Goal: Task Accomplishment & Management: Manage account settings

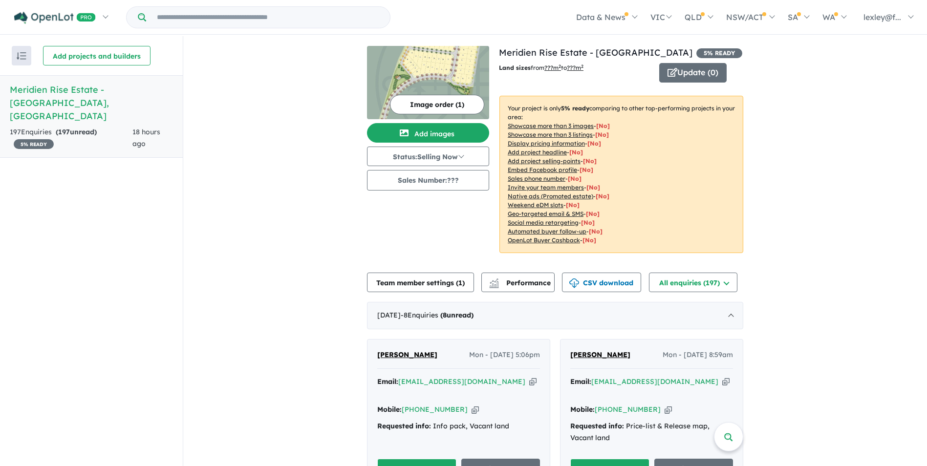
click at [55, 92] on h5 "Meridien Rise Estate - [GEOGRAPHIC_DATA] , [GEOGRAPHIC_DATA]" at bounding box center [91, 103] width 163 height 40
click at [42, 89] on h5 "Meridien Rise Estate - [GEOGRAPHIC_DATA] , [GEOGRAPHIC_DATA]" at bounding box center [91, 103] width 163 height 40
click at [692, 286] on button "All enquiries ( 197 )" at bounding box center [693, 283] width 88 height 20
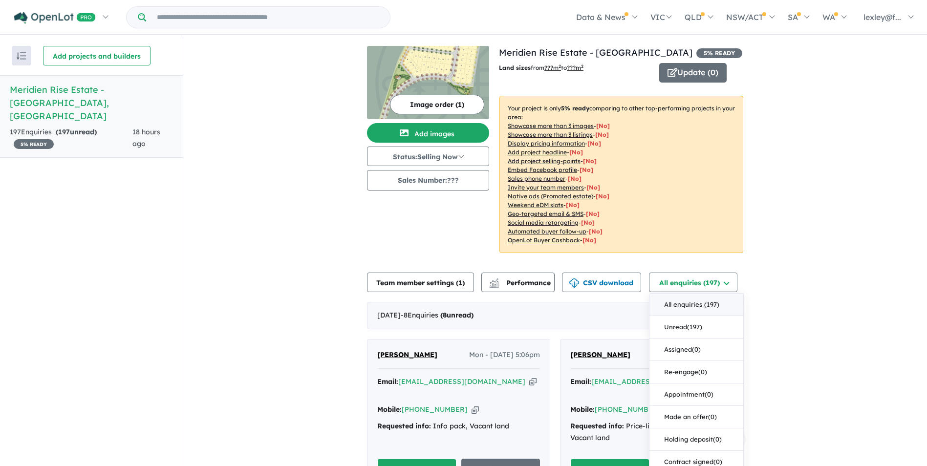
click at [693, 305] on button "All enquiries ( 197 )" at bounding box center [696, 305] width 94 height 22
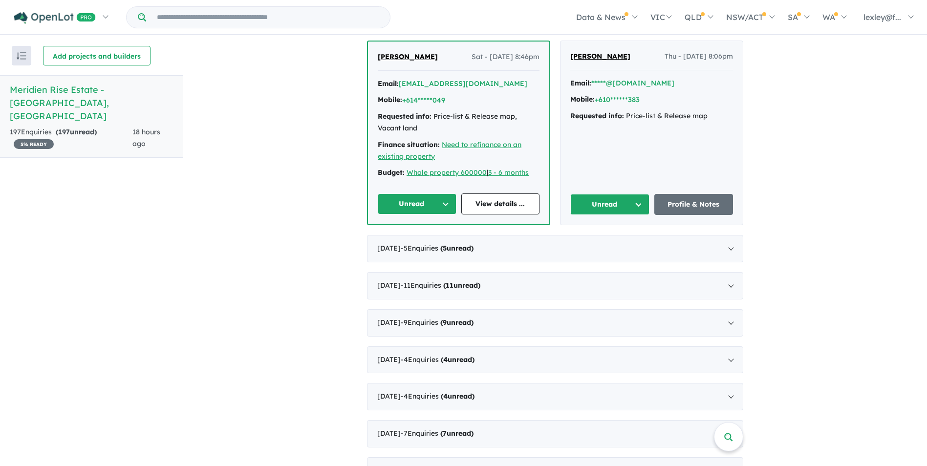
scroll to position [733, 0]
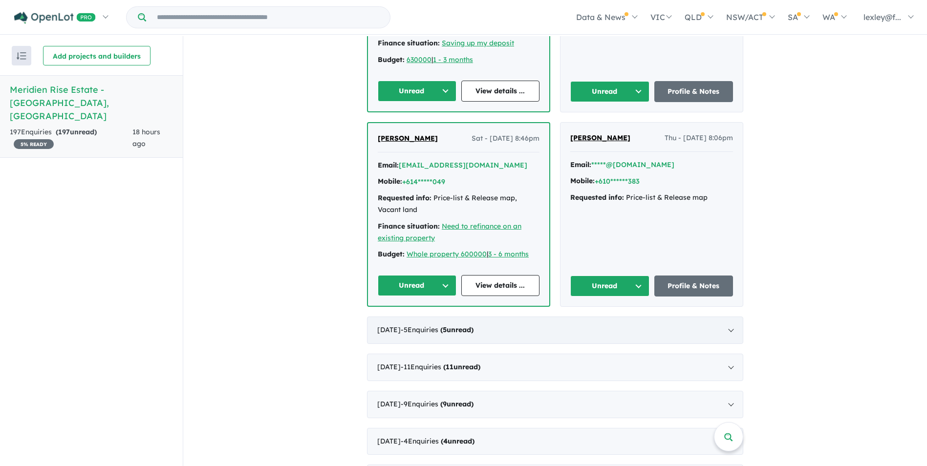
click at [724, 317] on div "[DATE] - 5 Enquir ies ( 5 unread)" at bounding box center [555, 330] width 376 height 27
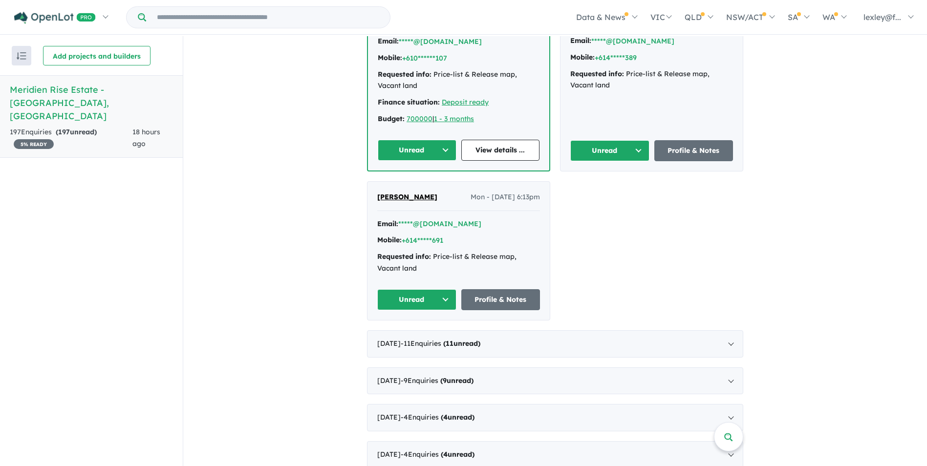
scroll to position [538, 0]
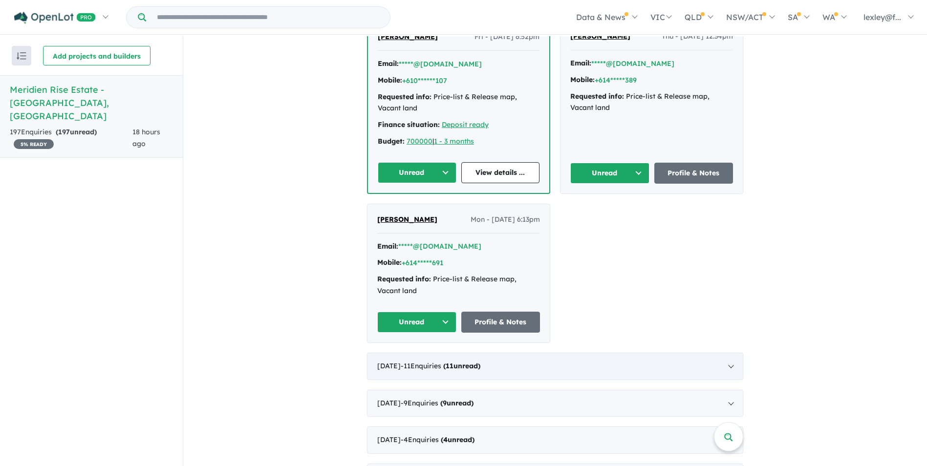
click at [725, 368] on div "[DATE] - 11 Enquir ies ( 11 unread)" at bounding box center [555, 366] width 376 height 27
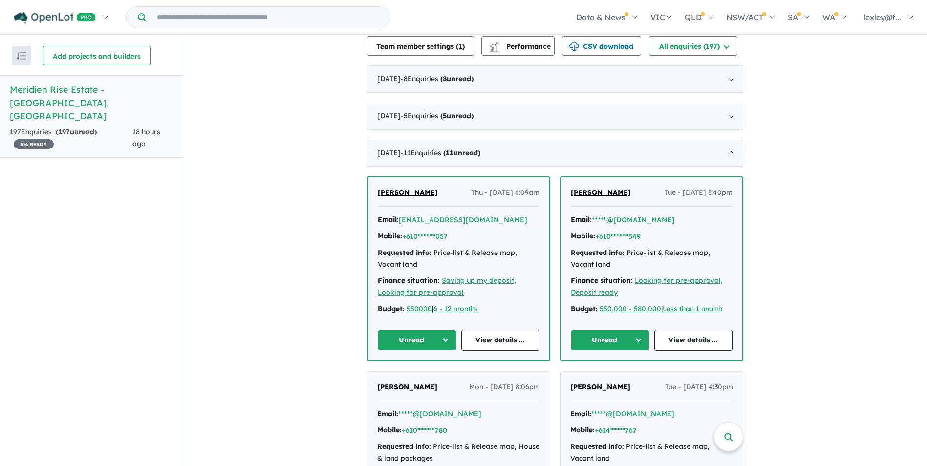
scroll to position [111, 0]
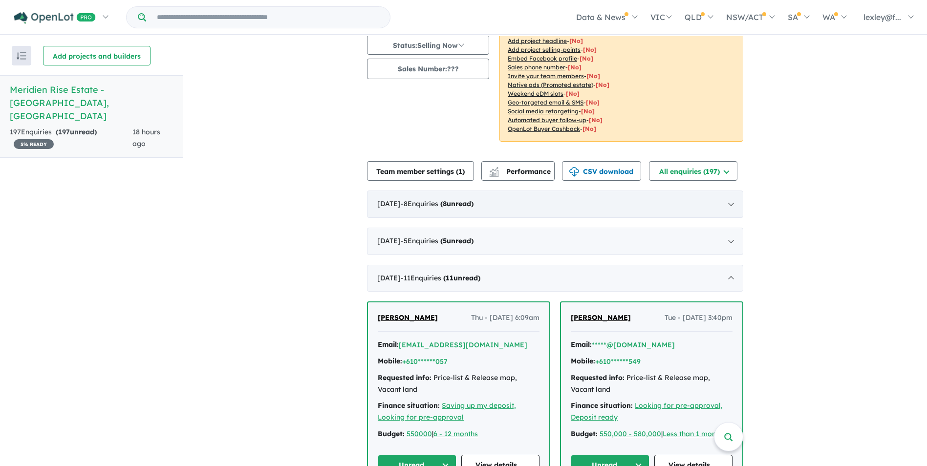
click at [725, 207] on div "[DATE] - 8 Enquir ies ( 8 unread)" at bounding box center [555, 204] width 376 height 27
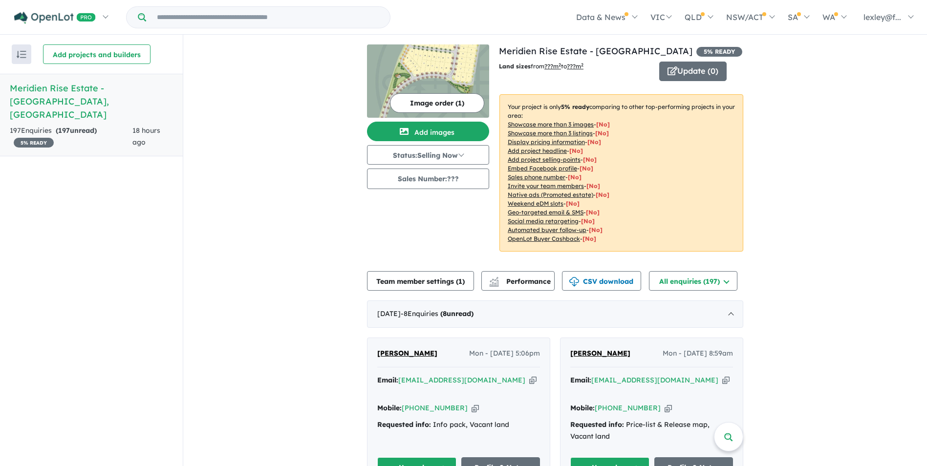
scroll to position [0, 0]
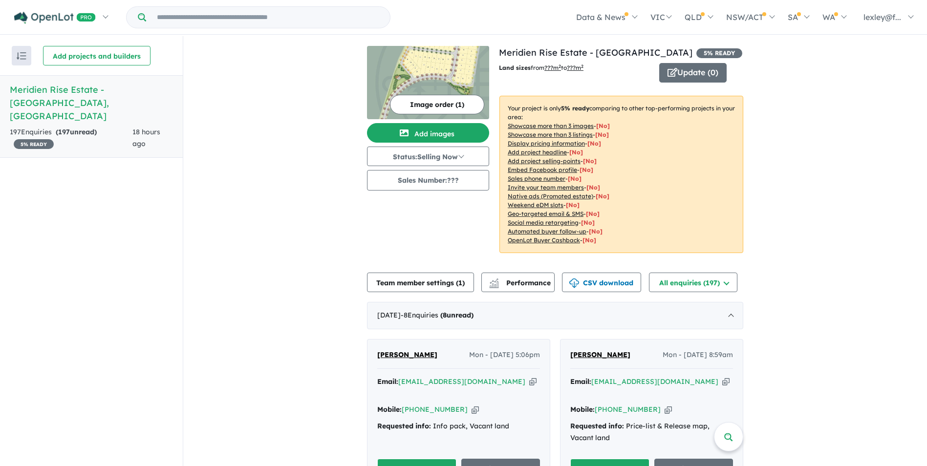
click at [31, 139] on span "5 % READY" at bounding box center [34, 144] width 40 height 10
click at [59, 52] on button "Add projects and builders" at bounding box center [96, 56] width 107 height 20
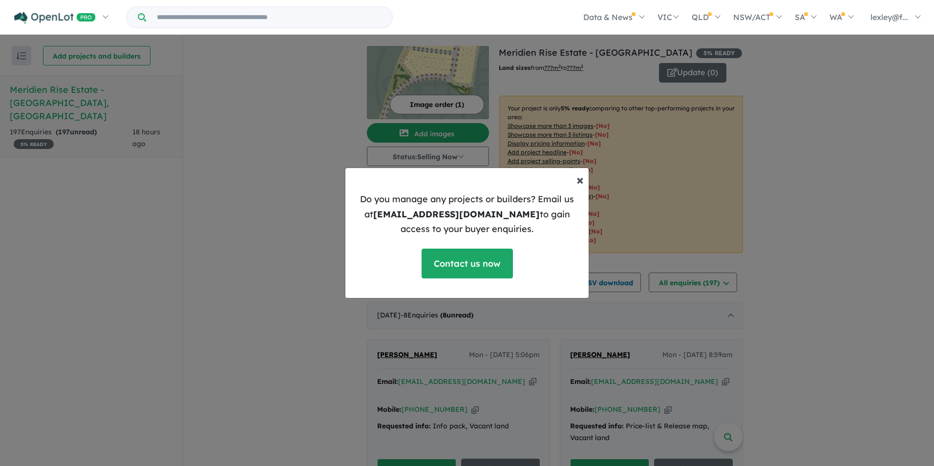
click at [578, 181] on span "×" at bounding box center [579, 179] width 7 height 17
